Goal: Information Seeking & Learning: Learn about a topic

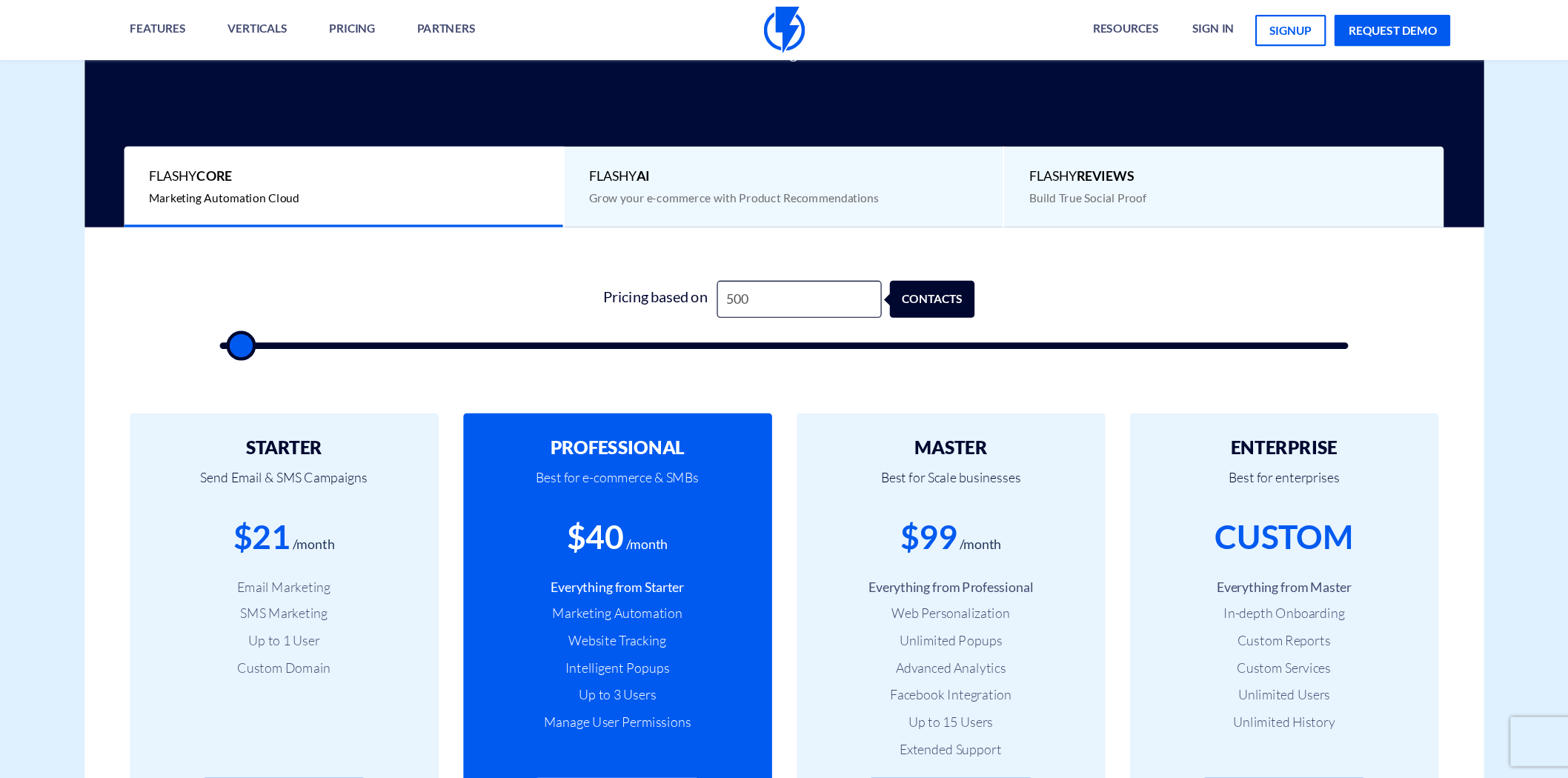
scroll to position [335, 0]
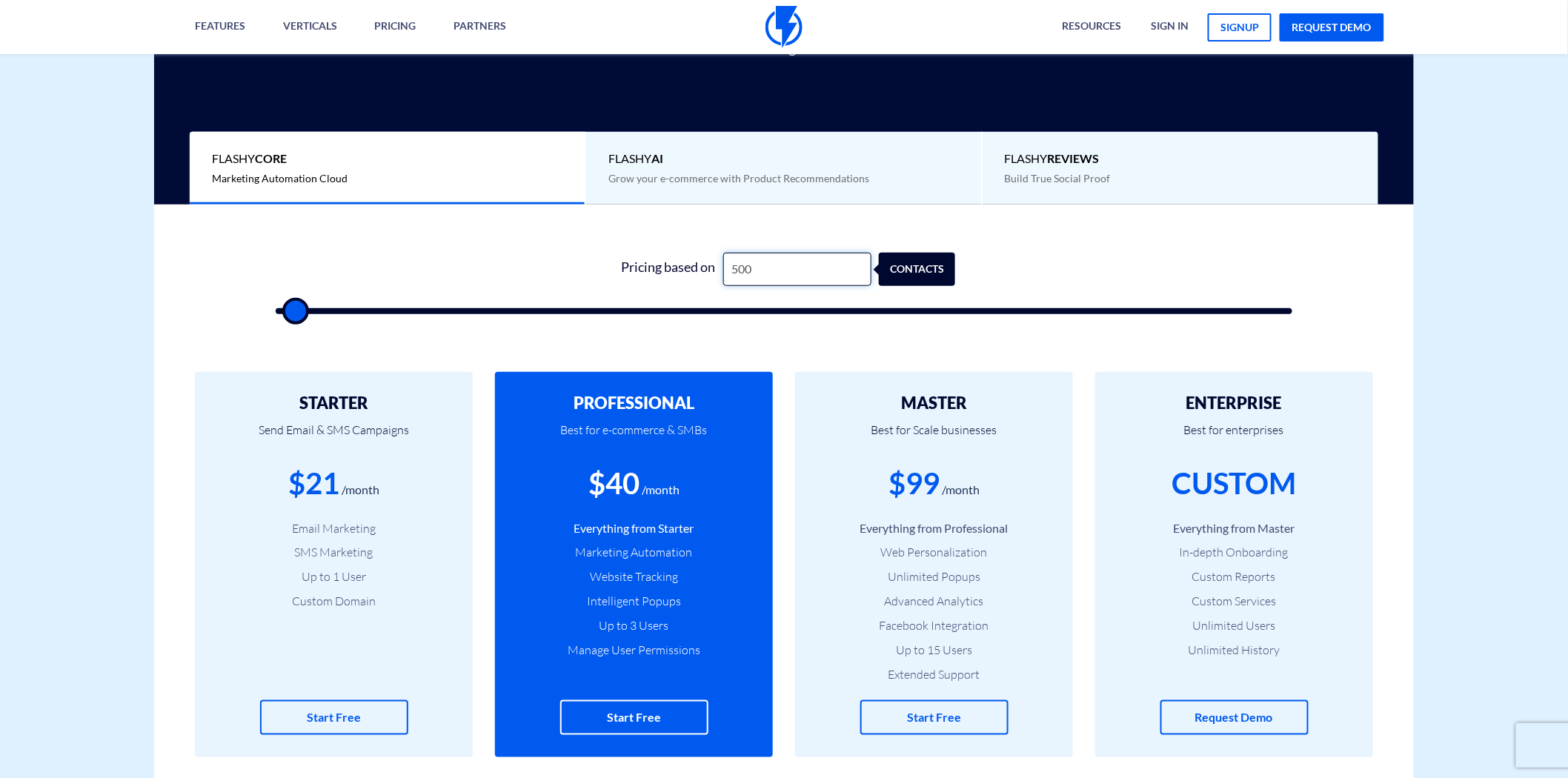
drag, startPoint x: 773, startPoint y: 269, endPoint x: 701, endPoint y: 277, distance: 72.4
click at [701, 277] on div "Pricing based on 500 contacts" at bounding box center [783, 269] width 343 height 33
click at [752, 269] on input "500" at bounding box center [797, 269] width 149 height 33
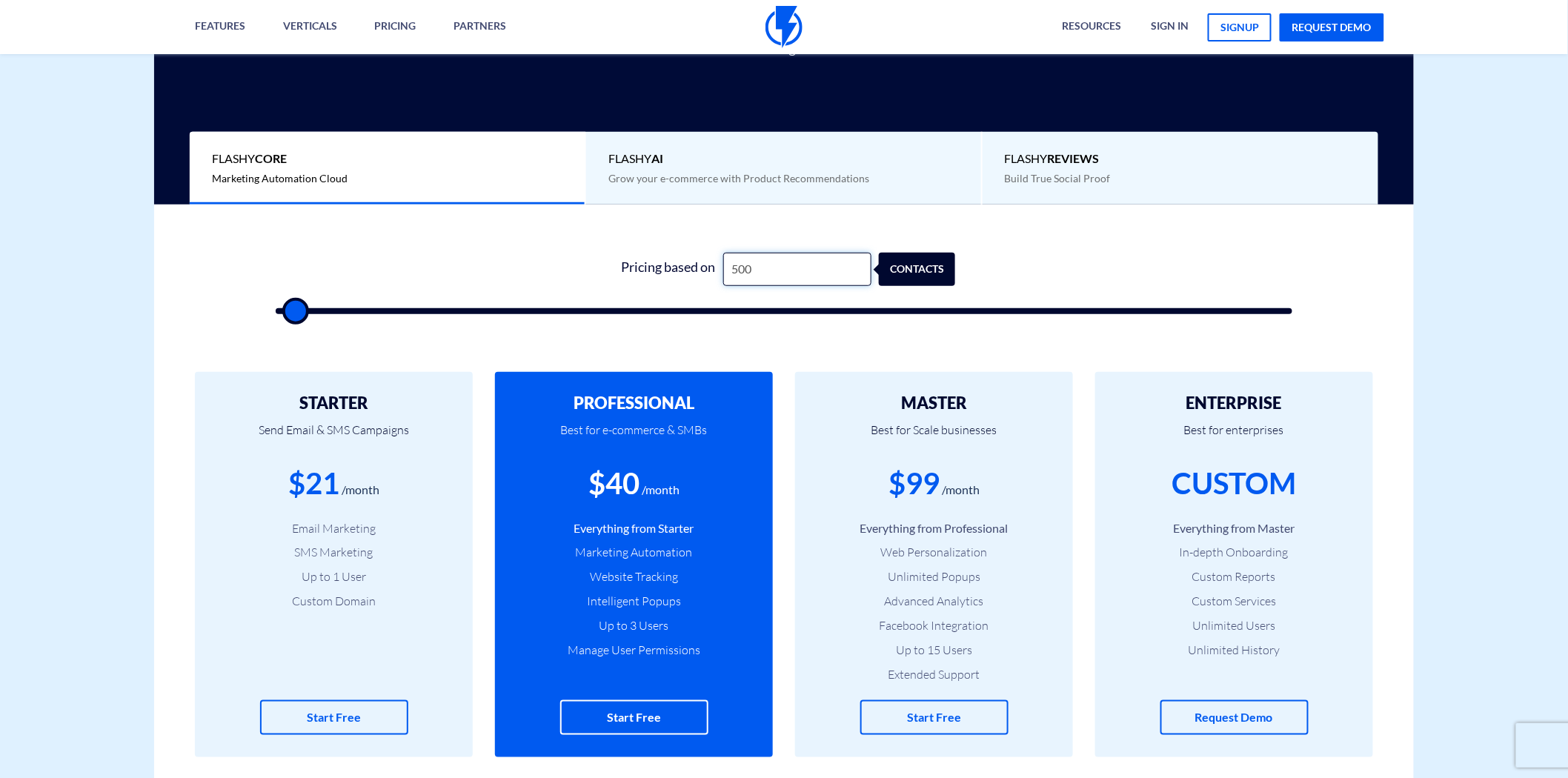
type input "6"
type input "500"
type input "60"
type input "500"
type input "600"
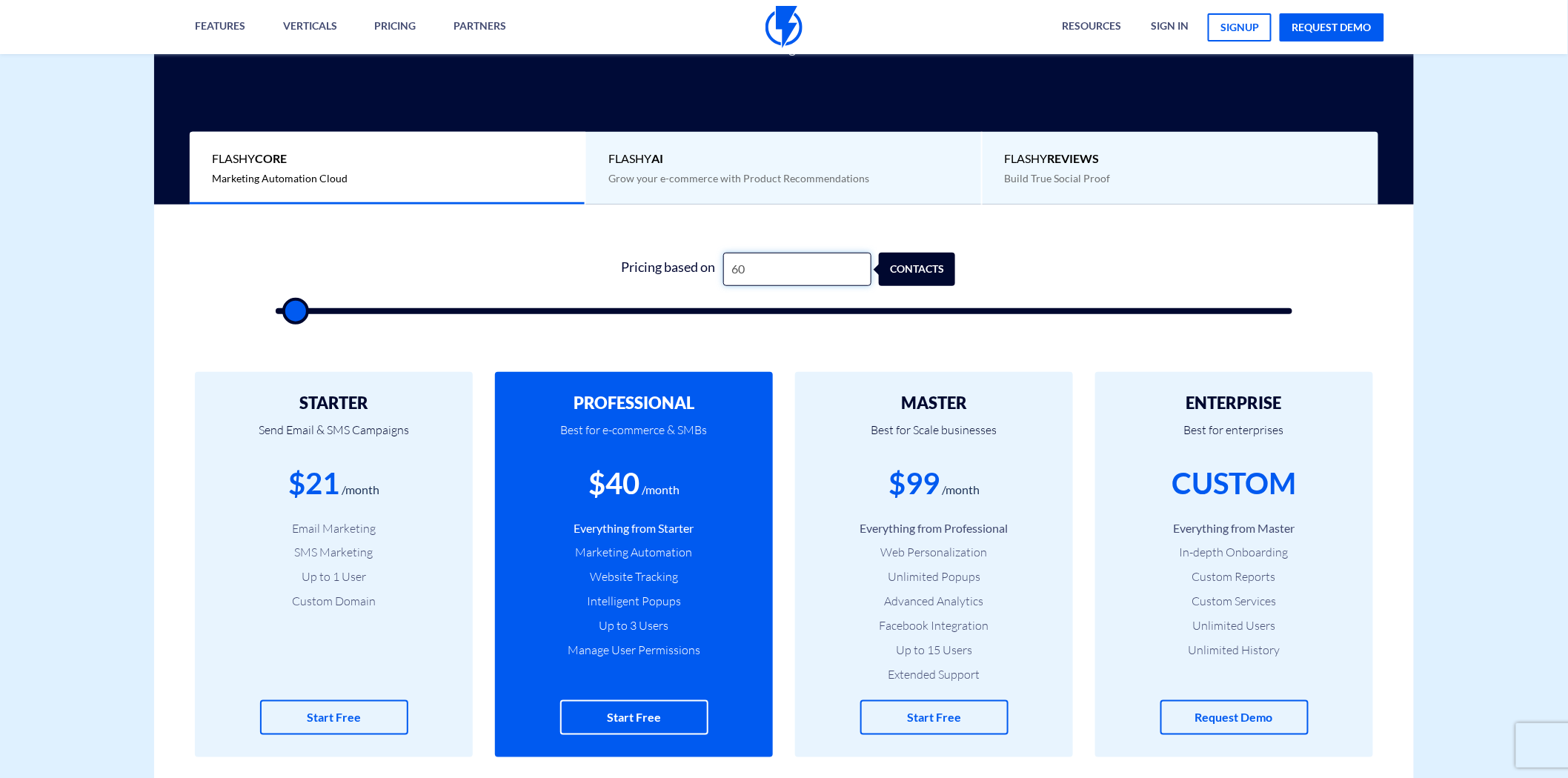
type input "500"
click at [752, 269] on input "600" at bounding box center [797, 269] width 149 height 33
type input "600"
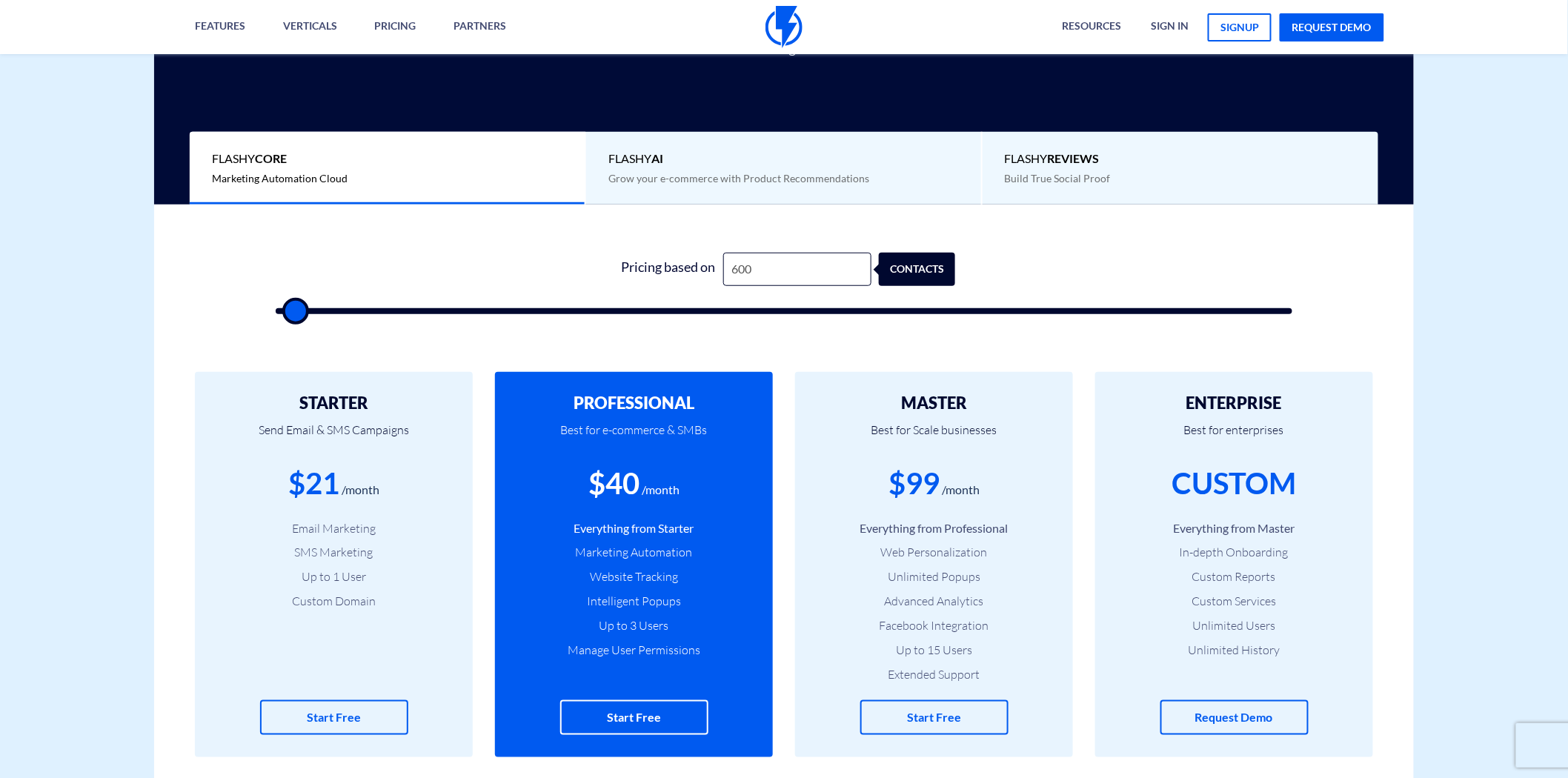
click at [669, 158] on span "Flashy AI" at bounding box center [783, 159] width 351 height 17
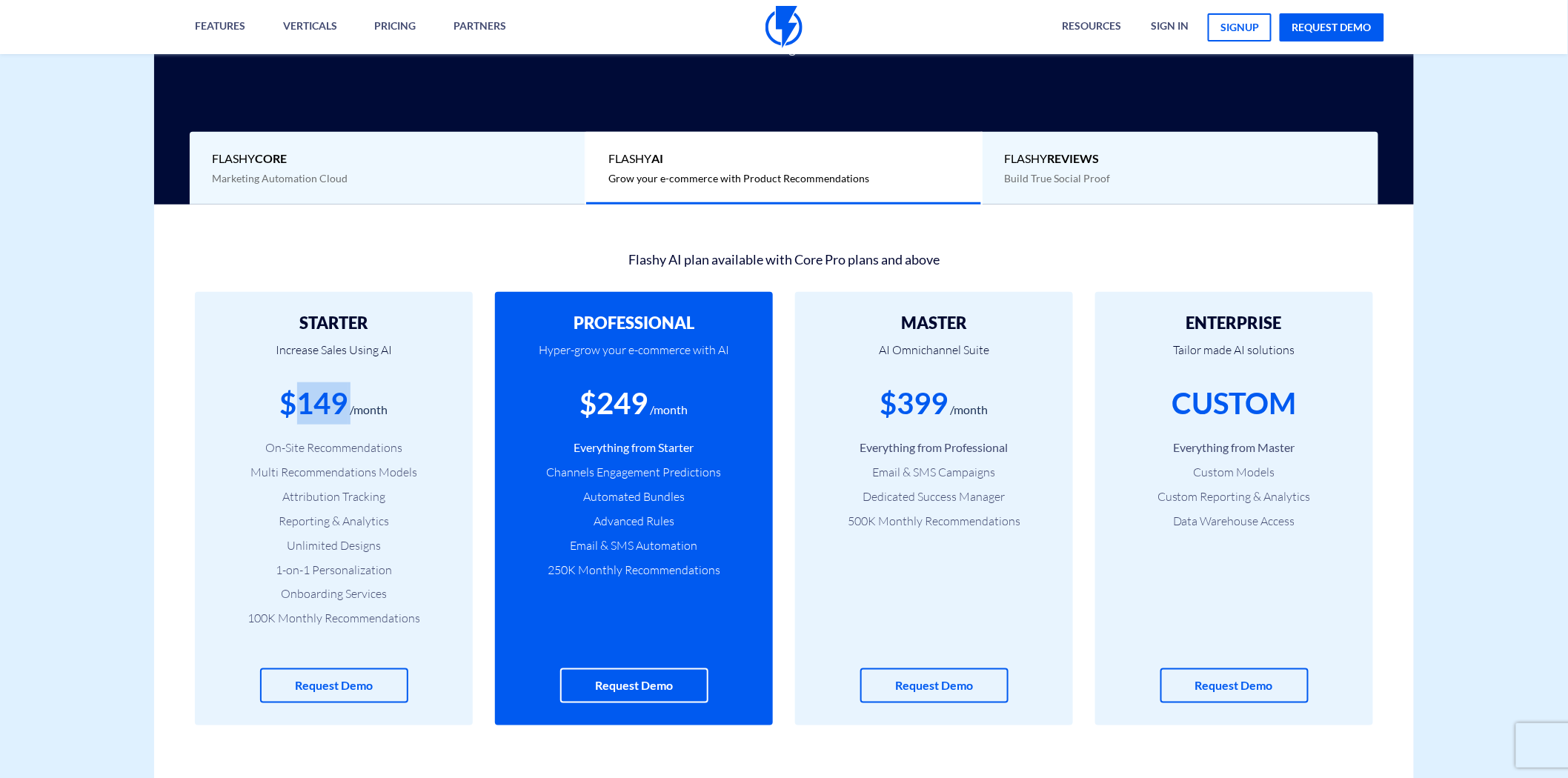
drag, startPoint x: 295, startPoint y: 402, endPoint x: 351, endPoint y: 404, distance: 56.0
click at [351, 404] on div "$149 /month" at bounding box center [334, 403] width 234 height 42
click at [326, 176] on span "Marketing Automation Cloud" at bounding box center [280, 178] width 136 height 13
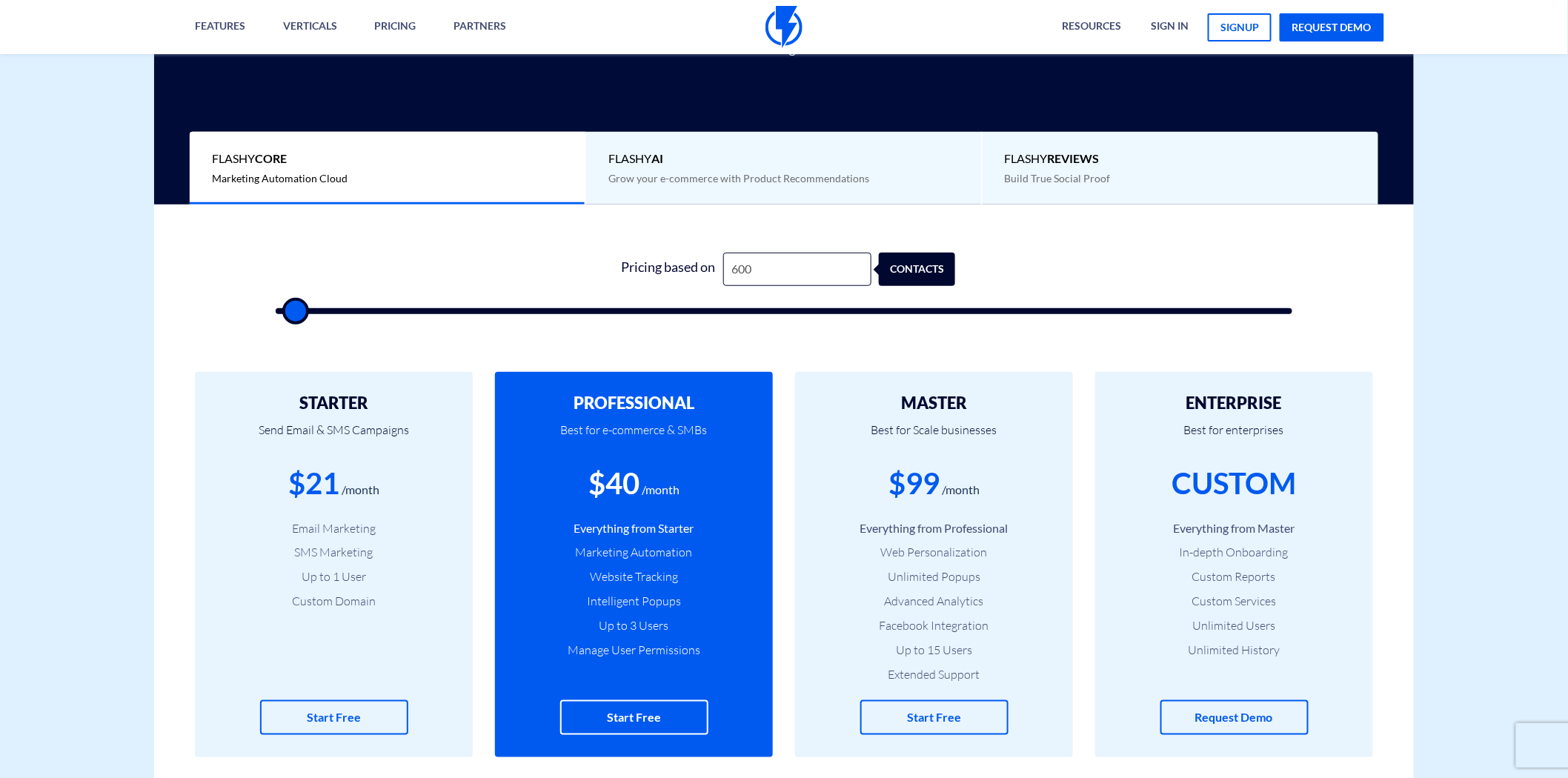
click at [661, 153] on b "AI" at bounding box center [657, 158] width 12 height 14
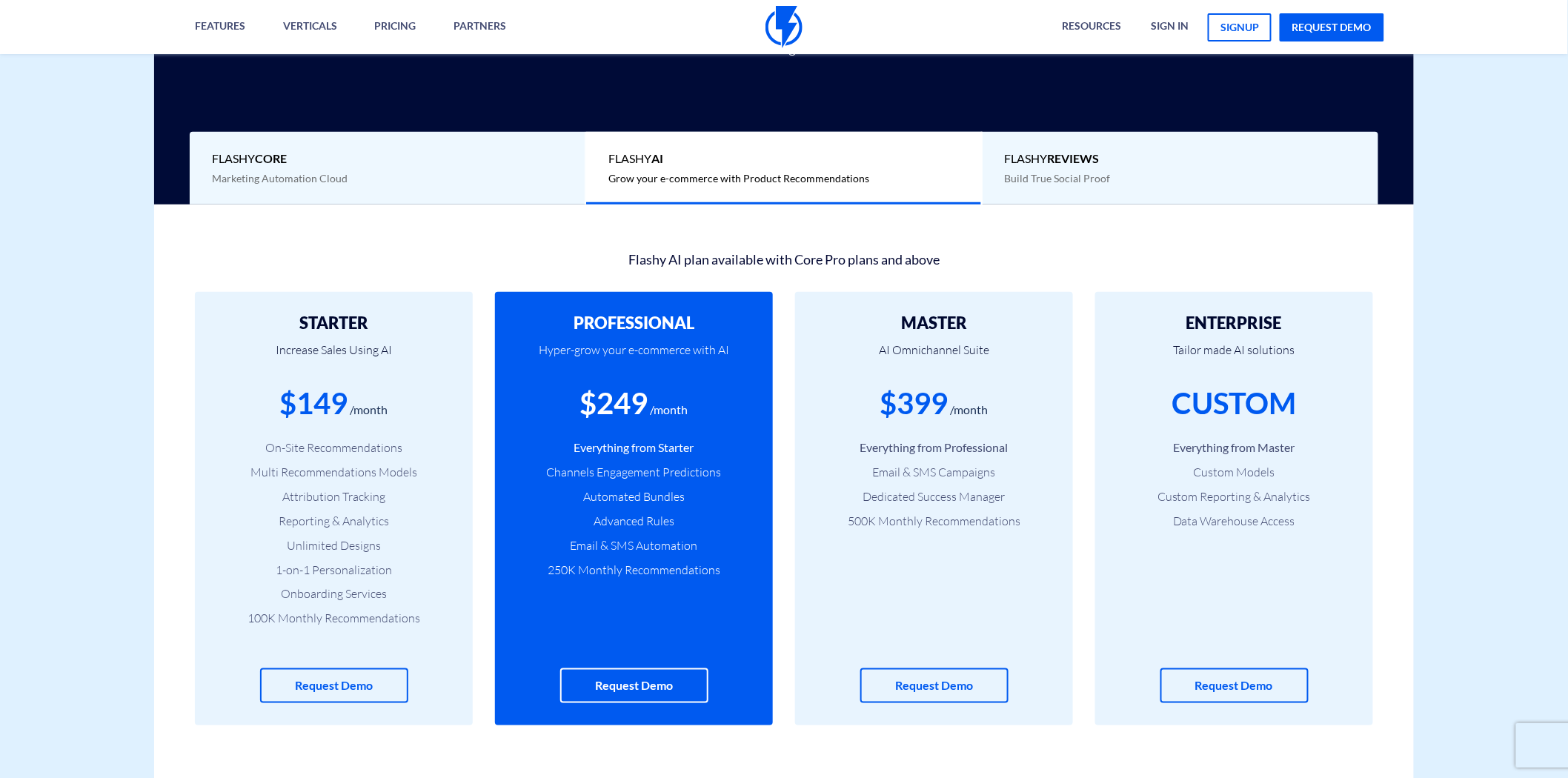
click at [492, 167] on div "Flashy Core Marketing Automation Cloud" at bounding box center [388, 168] width 397 height 73
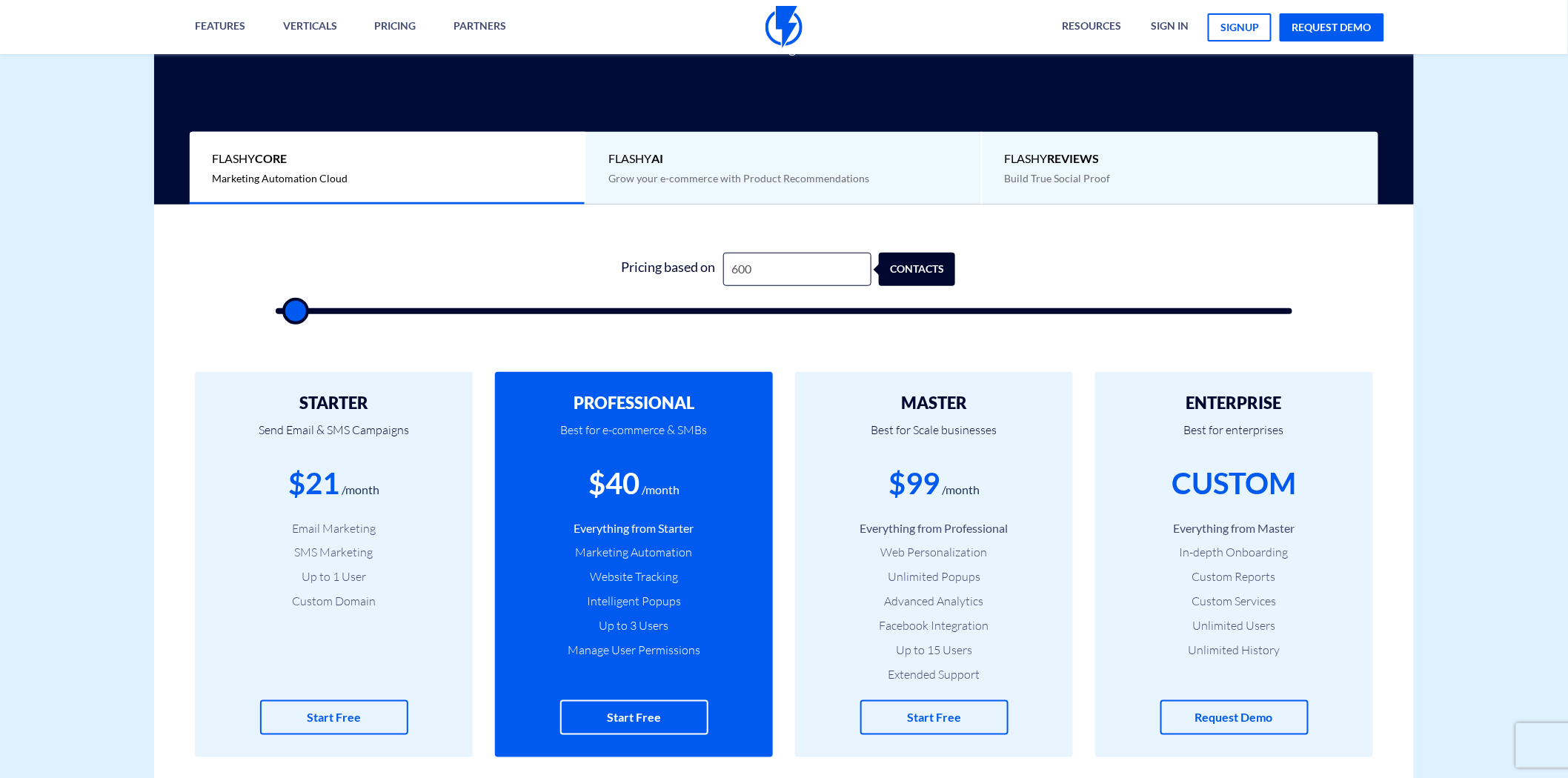
click at [672, 158] on span "Flashy AI" at bounding box center [783, 159] width 351 height 17
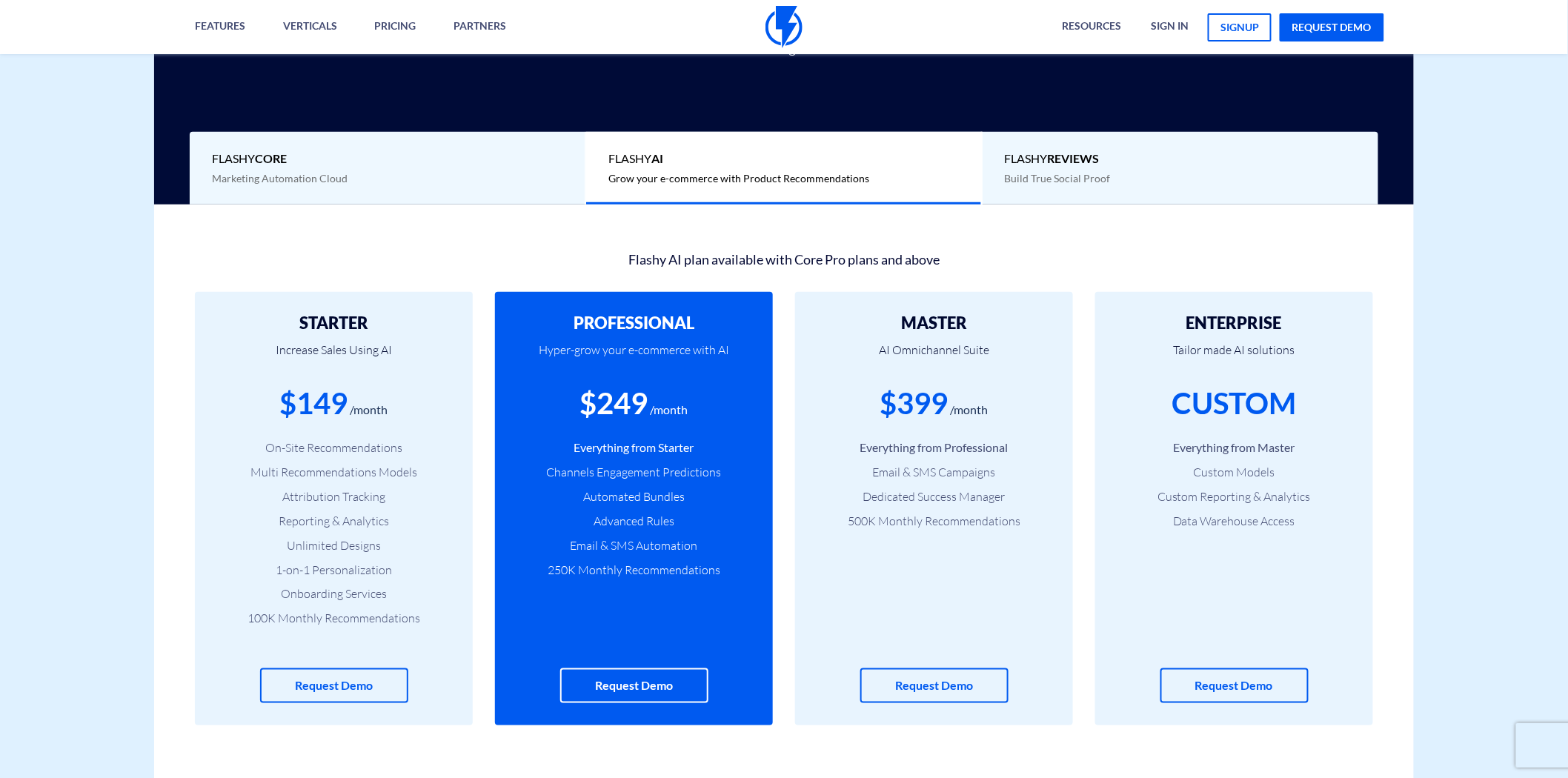
click at [478, 161] on span "Flashy Core" at bounding box center [387, 159] width 351 height 17
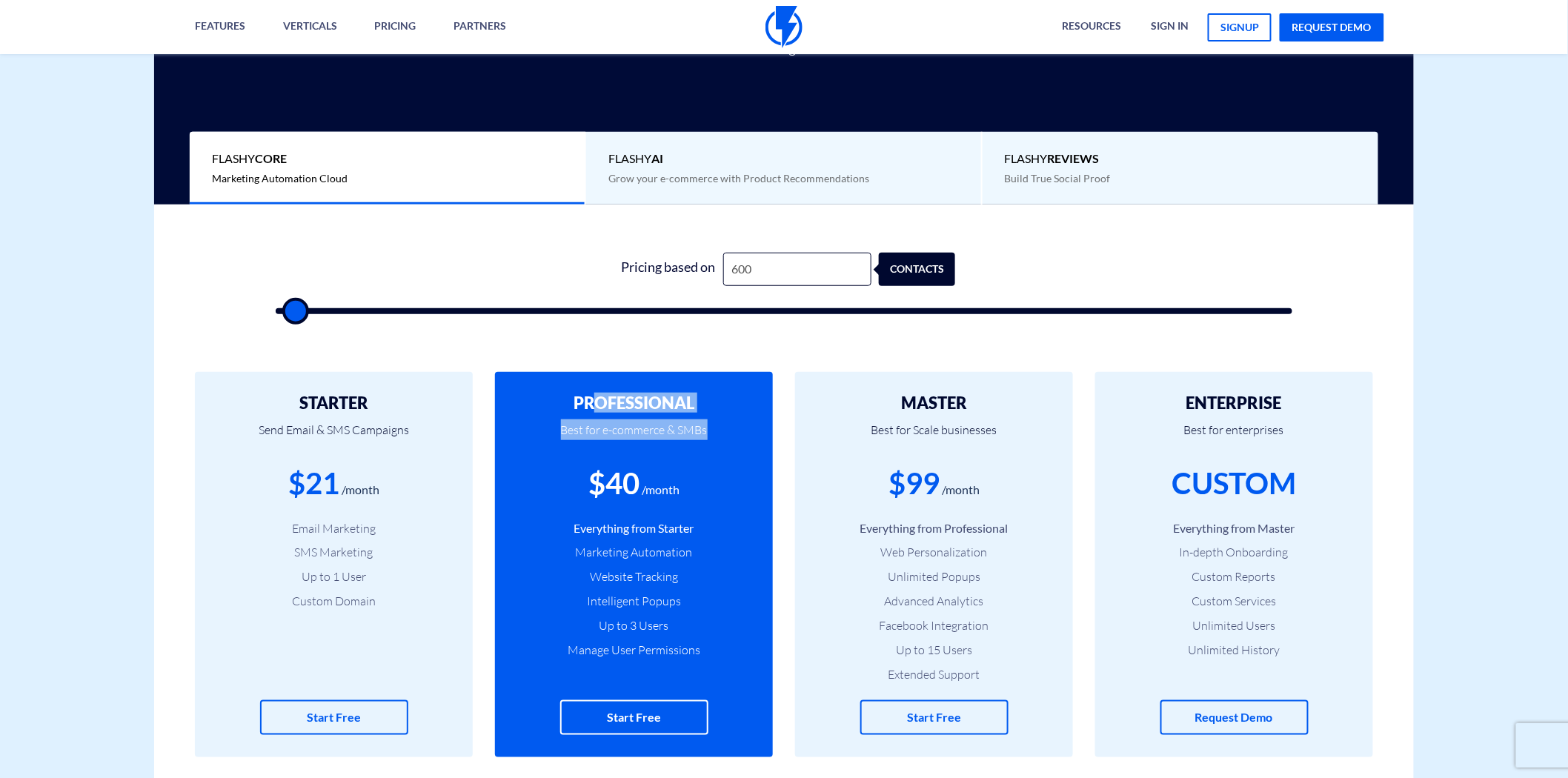
drag, startPoint x: 715, startPoint y: 430, endPoint x: 593, endPoint y: 397, distance: 126.4
click at [593, 397] on div "PROFESSIONAL Best for e-commerce & SMBs $40 /month Everything from Starter Mark…" at bounding box center [634, 564] width 278 height 385
click at [732, 179] on span "Grow your e-commerce with Product Recommendations" at bounding box center [739, 178] width 261 height 13
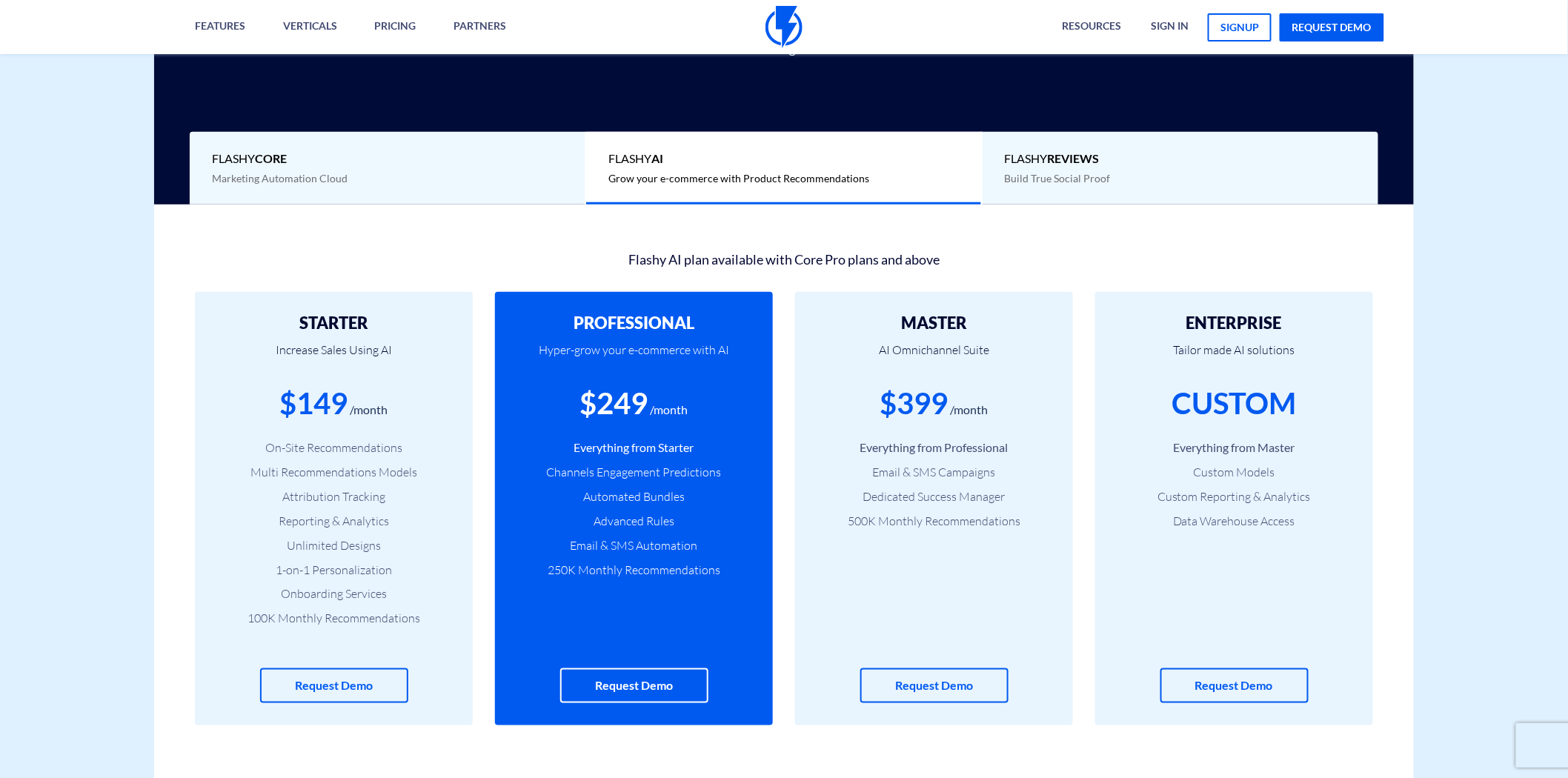
click at [438, 175] on div "Flashy Core Marketing Automation Cloud" at bounding box center [388, 168] width 397 height 73
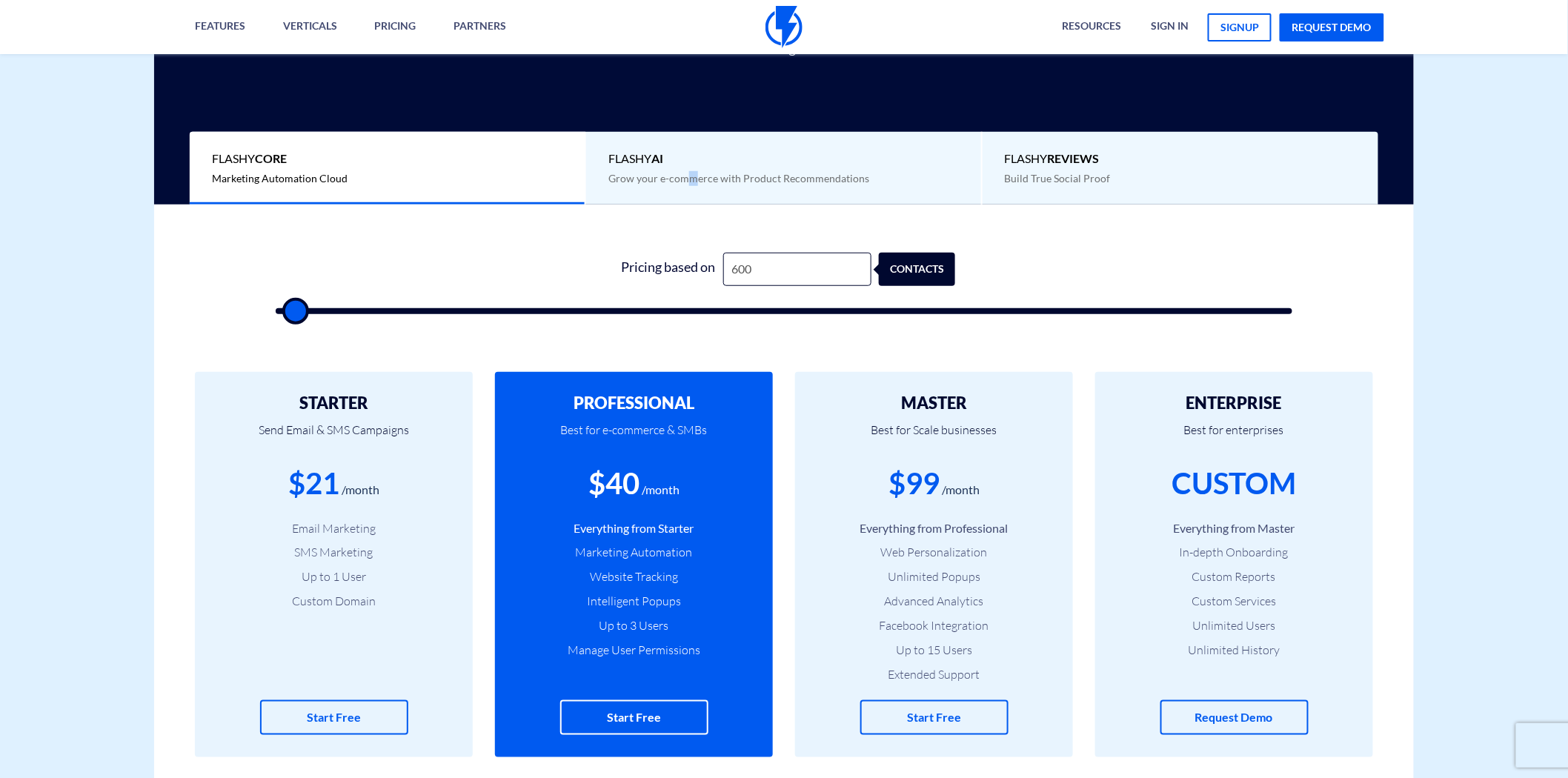
click at [691, 172] on span "Grow your e-commerce with Product Recommendations" at bounding box center [739, 178] width 261 height 13
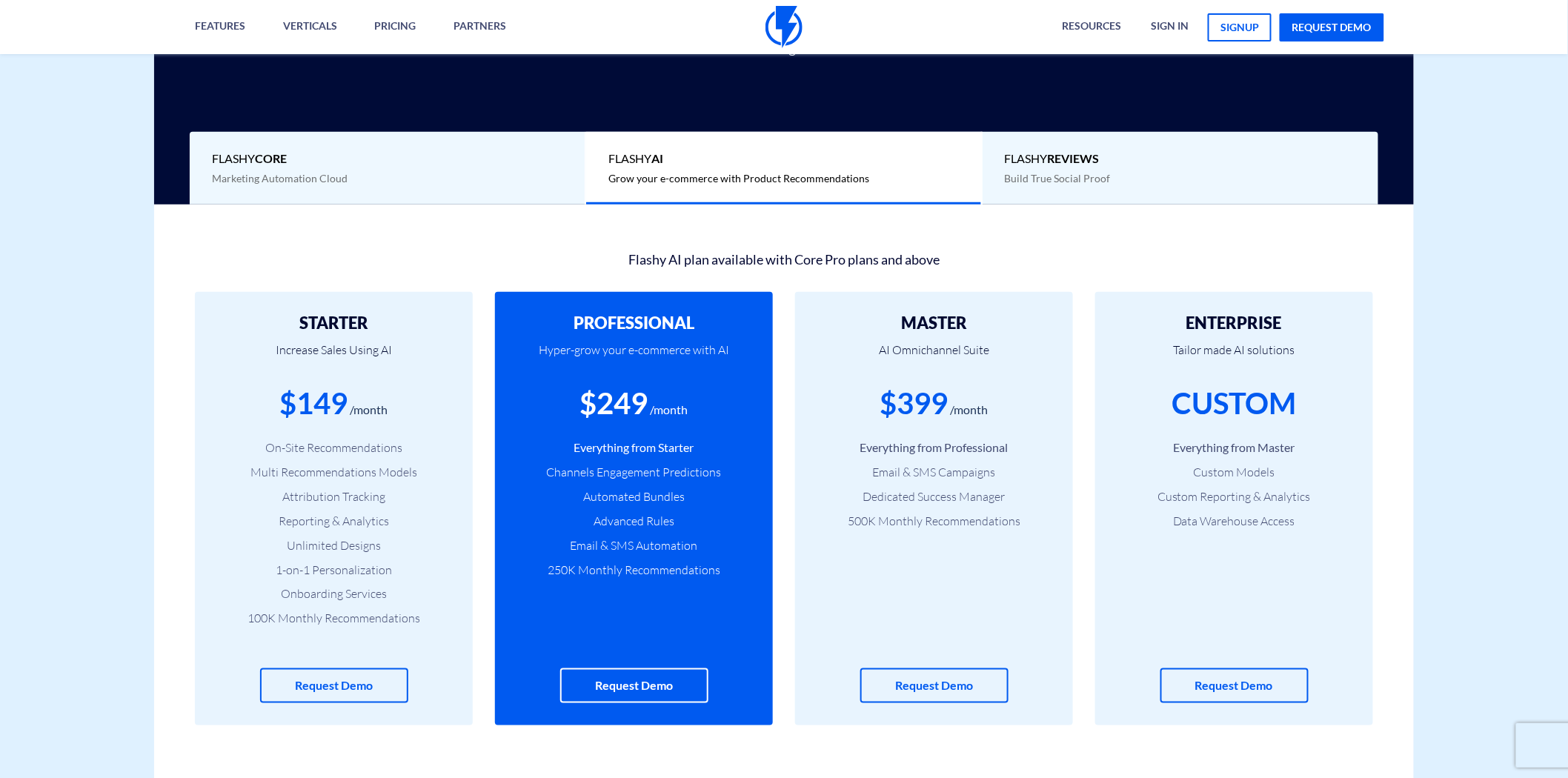
click at [477, 179] on div "Flashy Core Marketing Automation Cloud" at bounding box center [388, 168] width 397 height 73
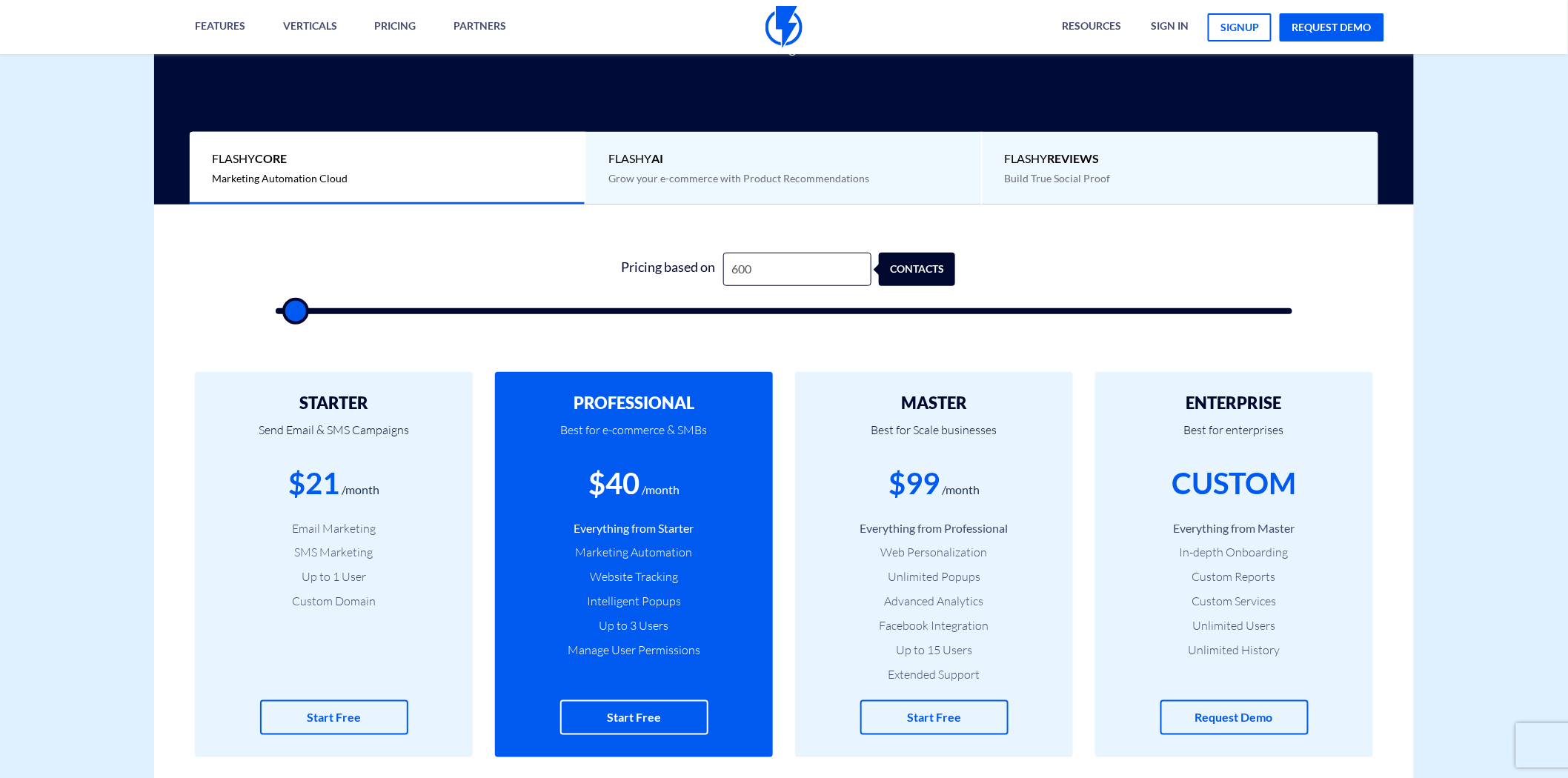
click at [675, 188] on div "Flashy AI Grow your e-commerce with Product Recommendations" at bounding box center [785, 168] width 397 height 73
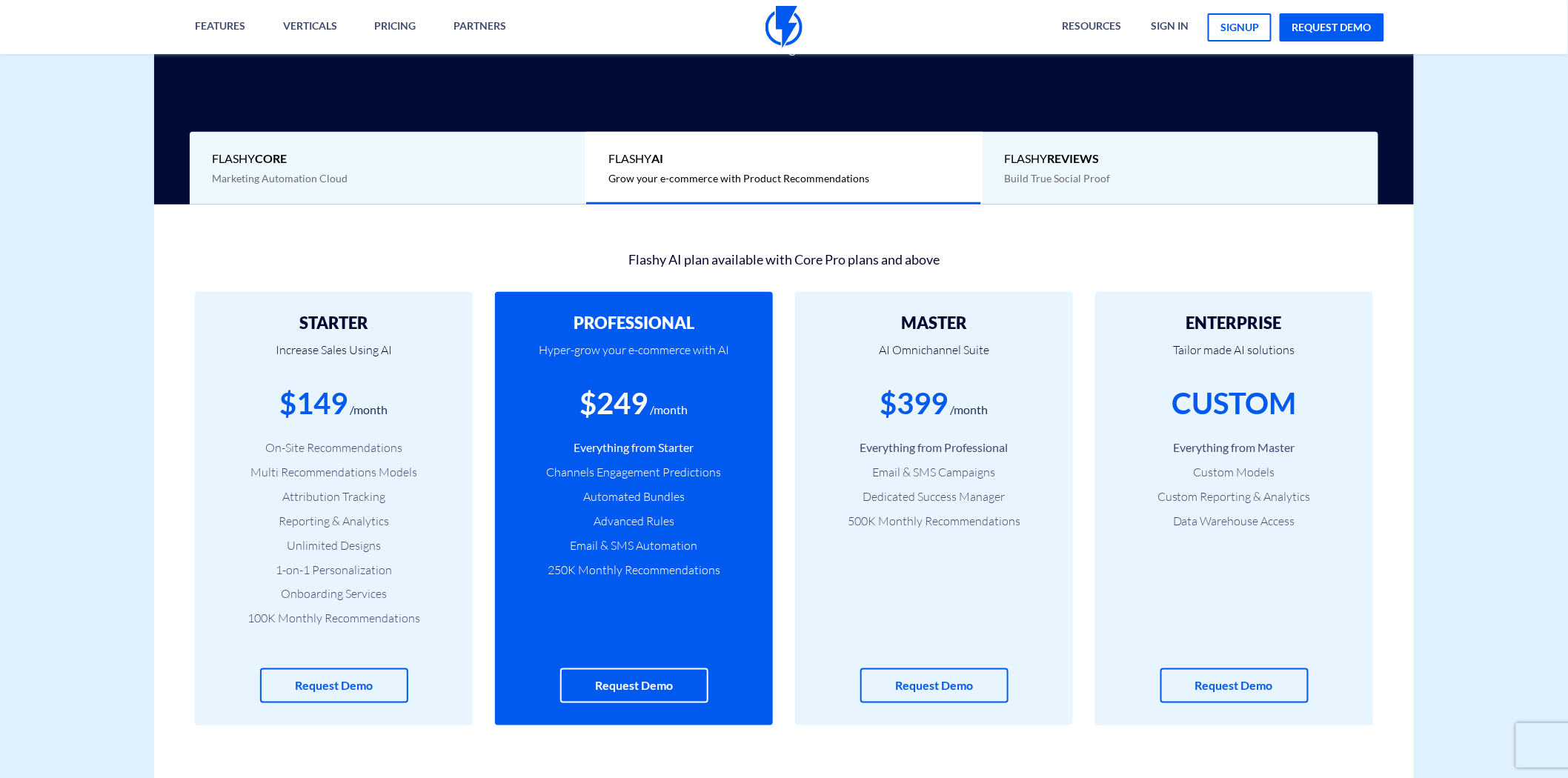
click at [484, 180] on div "Flashy Core Marketing Automation Cloud" at bounding box center [388, 168] width 397 height 73
